Goal: Navigation & Orientation: Go to known website

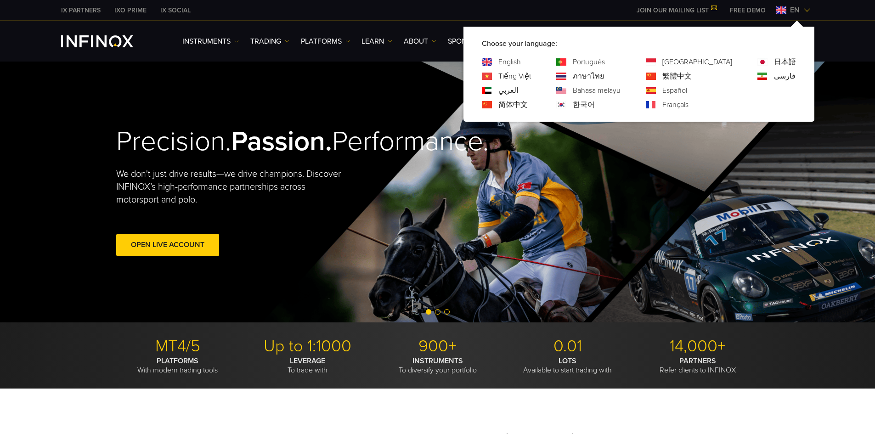
click at [605, 63] on link "Português" at bounding box center [588, 61] width 32 height 11
click at [605, 58] on link "Português" at bounding box center [588, 61] width 32 height 11
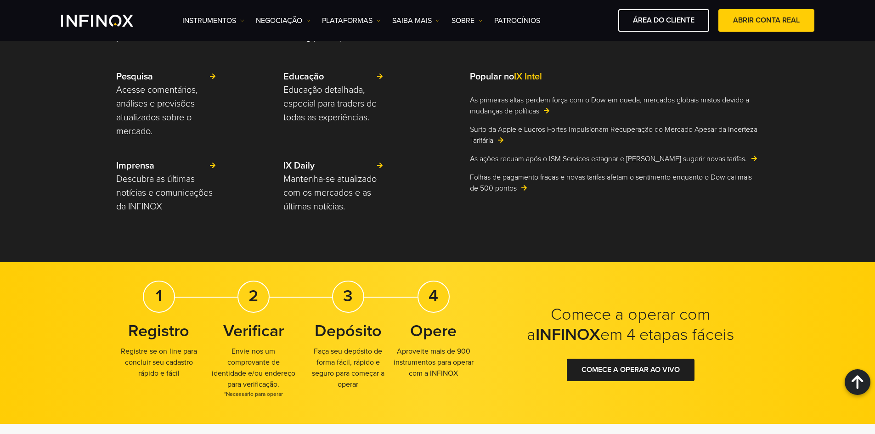
scroll to position [2571, 0]
